Goal: Find specific page/section: Find specific page/section

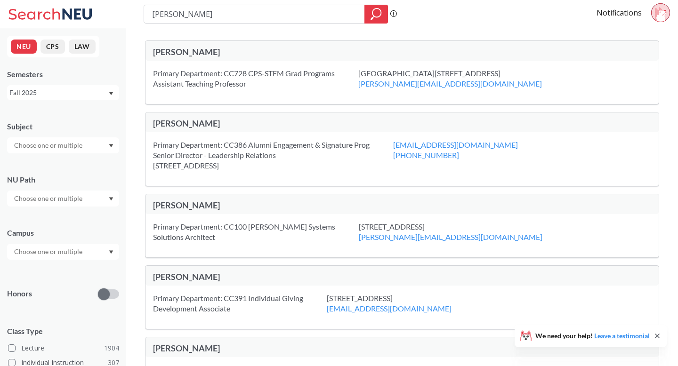
click at [225, 18] on input "[PERSON_NAME]" at bounding box center [254, 14] width 207 height 16
type input "CAEP 2280"
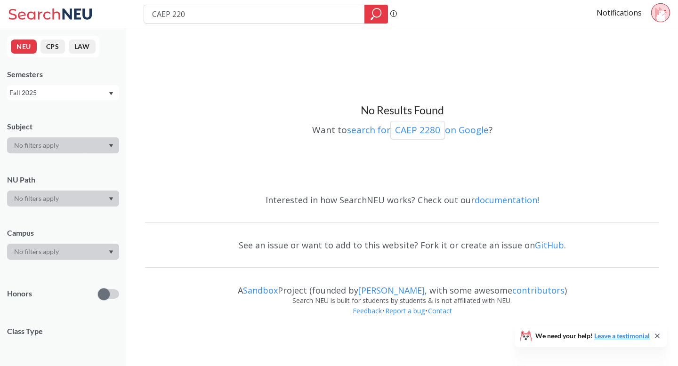
type input "CAEP 2290"
